Goal: Find specific page/section: Find specific page/section

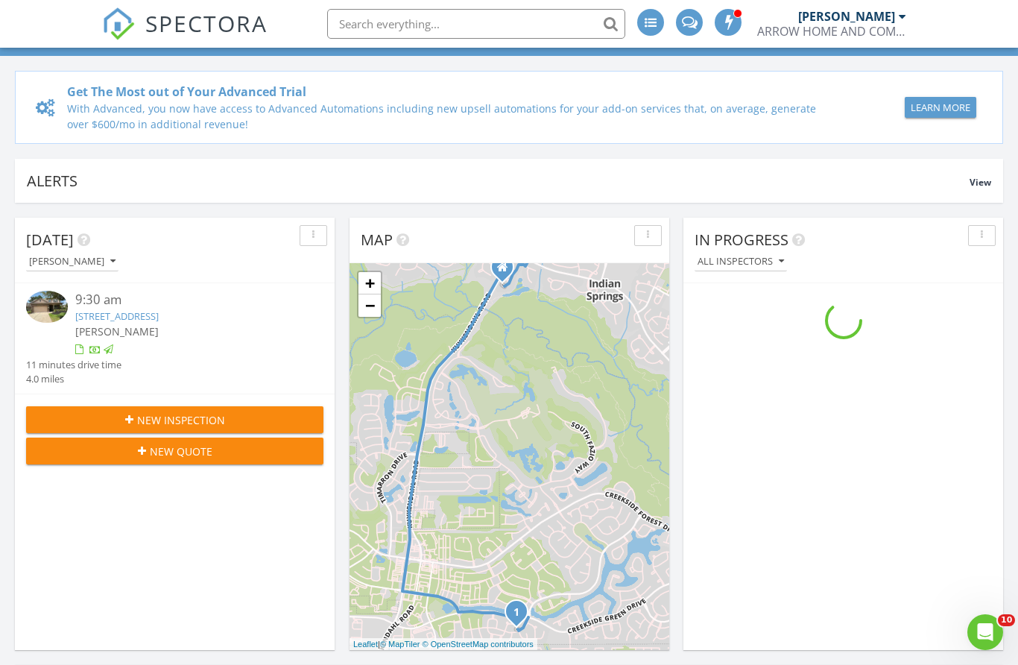
click at [159, 311] on link "239 New Harmony Trail, Spring, TX 77389" at bounding box center [116, 315] width 83 height 13
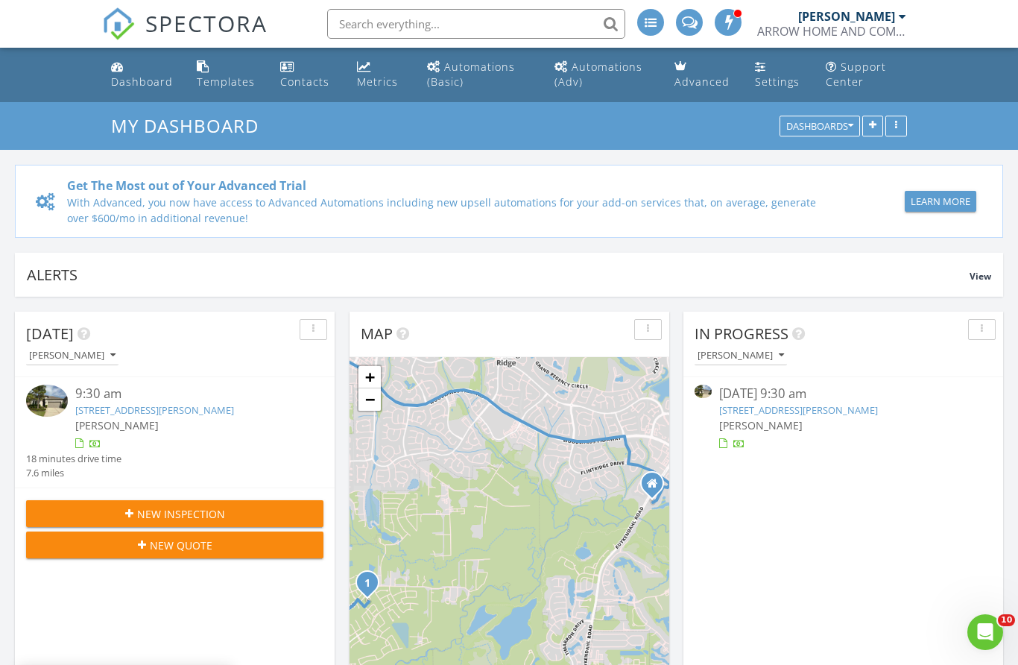
click at [155, 414] on link "[STREET_ADDRESS][PERSON_NAME]" at bounding box center [154, 409] width 159 height 13
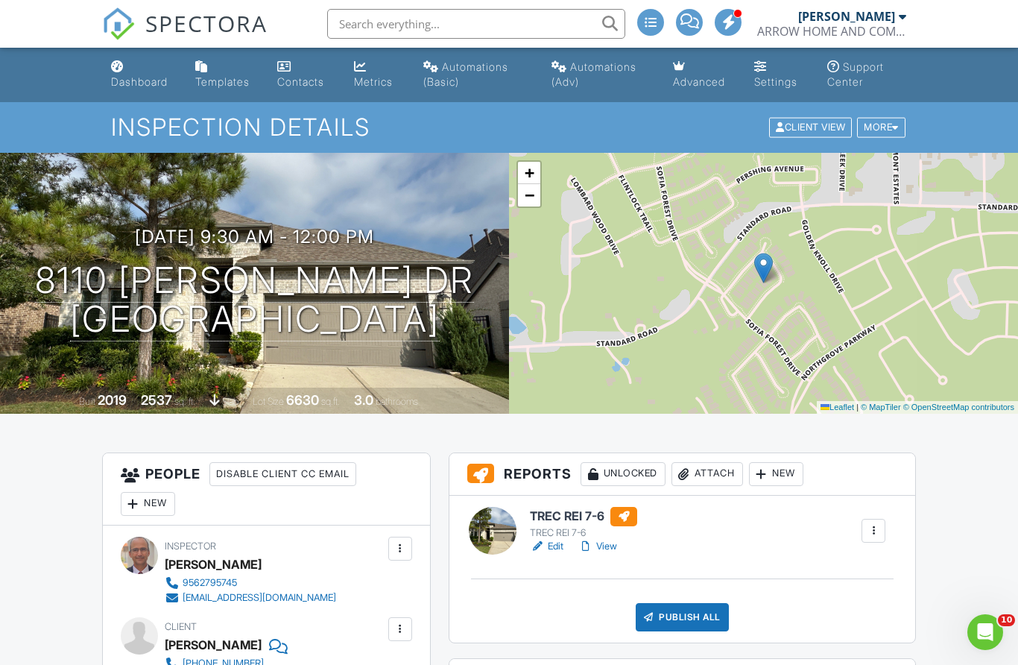
click at [552, 522] on h6 "TREC REI 7-6" at bounding box center [583, 516] width 107 height 19
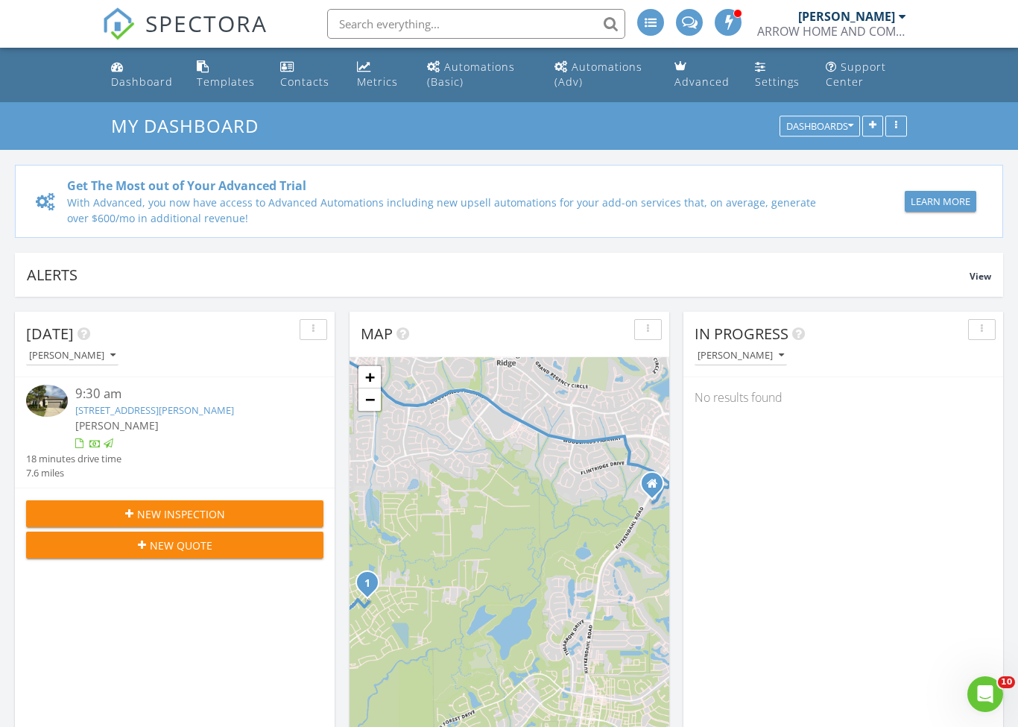
scroll to position [18, 0]
